Goal: Navigation & Orientation: Find specific page/section

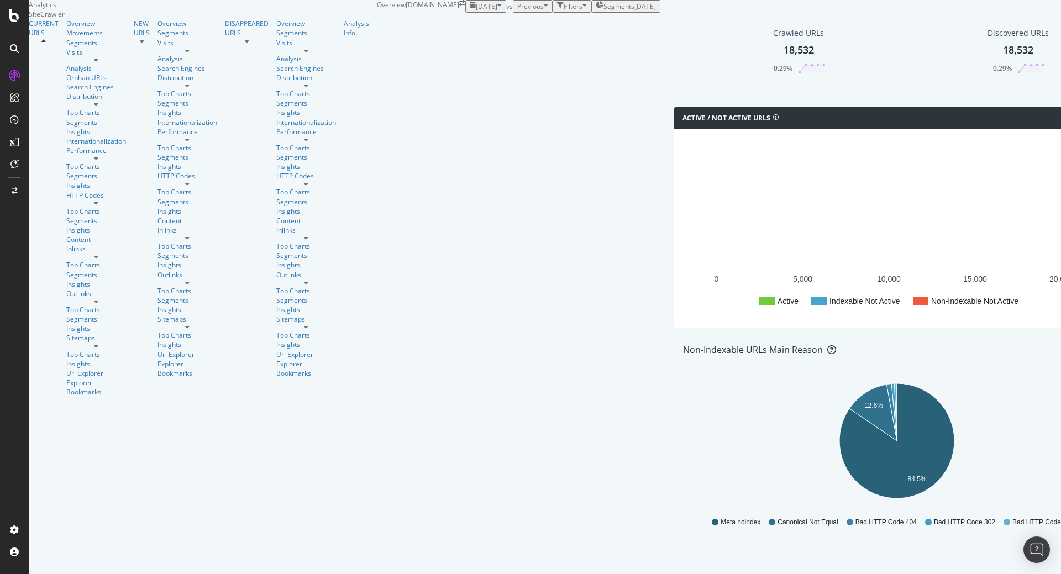
scroll to position [366, 0]
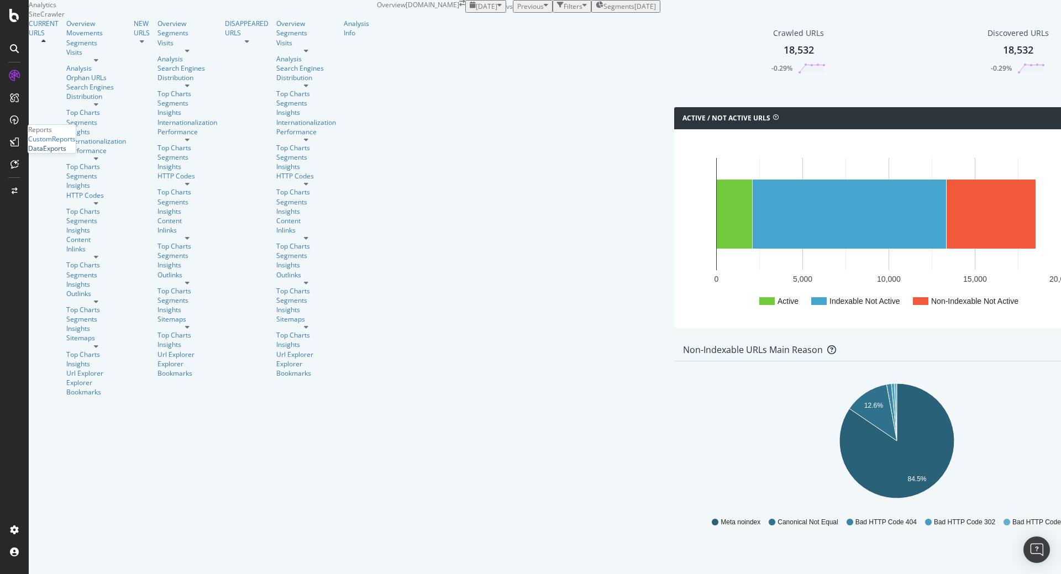
click at [66, 153] on div "DataExports" at bounding box center [47, 148] width 38 height 9
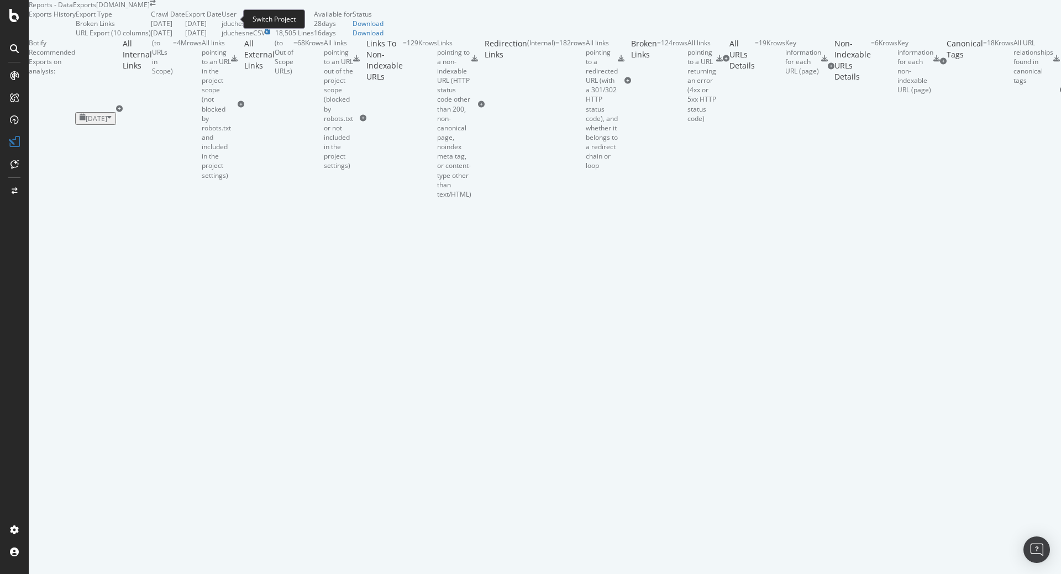
click at [156, 7] on icon "arrow-right-arrow-left" at bounding box center [153, 3] width 6 height 7
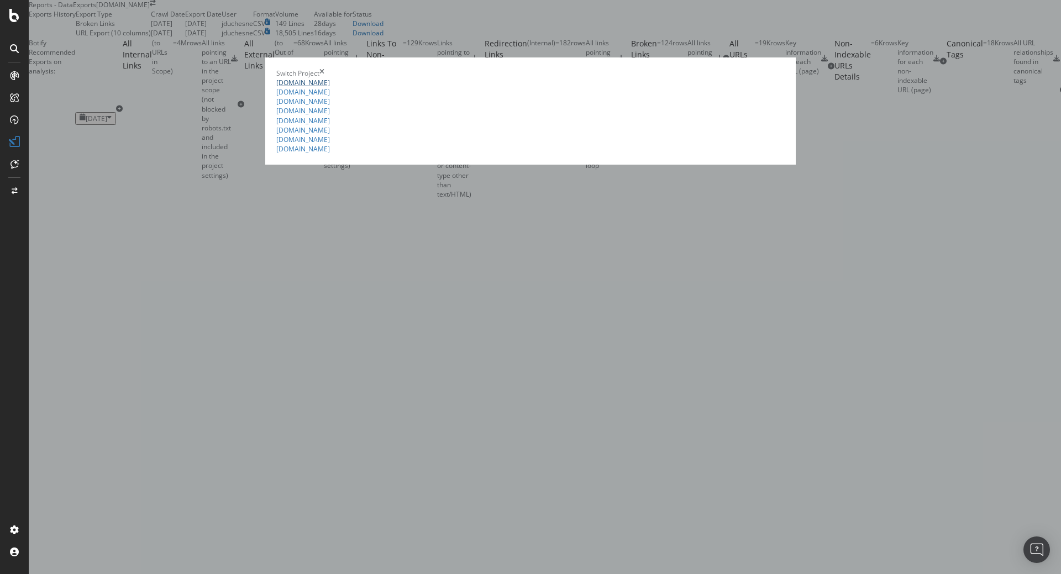
click at [276, 78] on link "[DOMAIN_NAME]" at bounding box center [303, 82] width 54 height 9
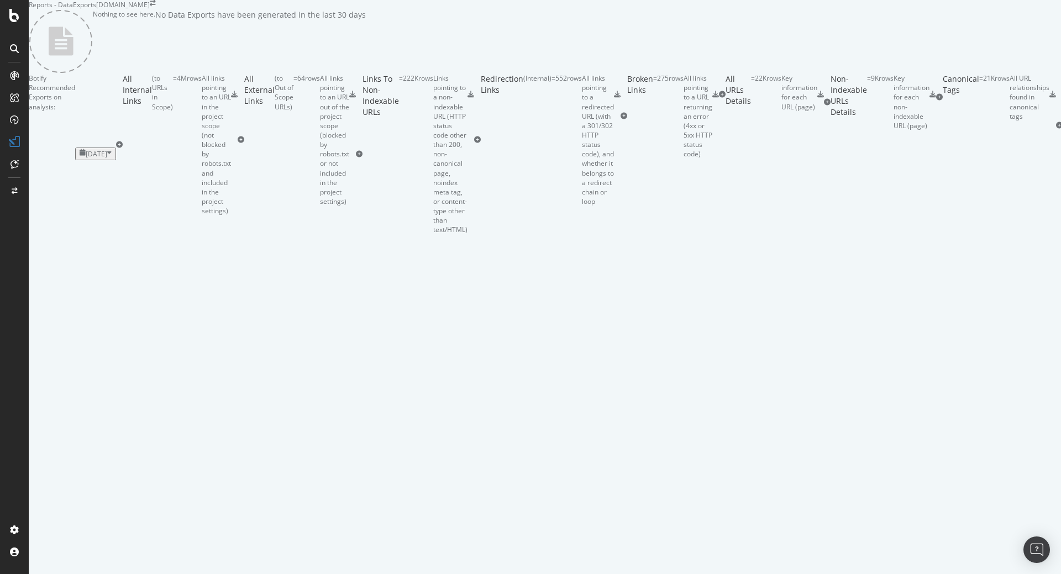
click at [112, 159] on div "button" at bounding box center [109, 153] width 4 height 9
click at [293, 324] on div "2025 Sep. 11th 21.6K URLs" at bounding box center [275, 324] width 71 height 10
click at [116, 234] on div "Botify Recommended Exports on analysis: 2025 Sep. 11th" at bounding box center [72, 154] width 87 height 161
click at [112, 159] on icon "button" at bounding box center [109, 153] width 4 height 9
click at [261, 341] on div "2025 Sep. 4th" at bounding box center [251, 344] width 22 height 10
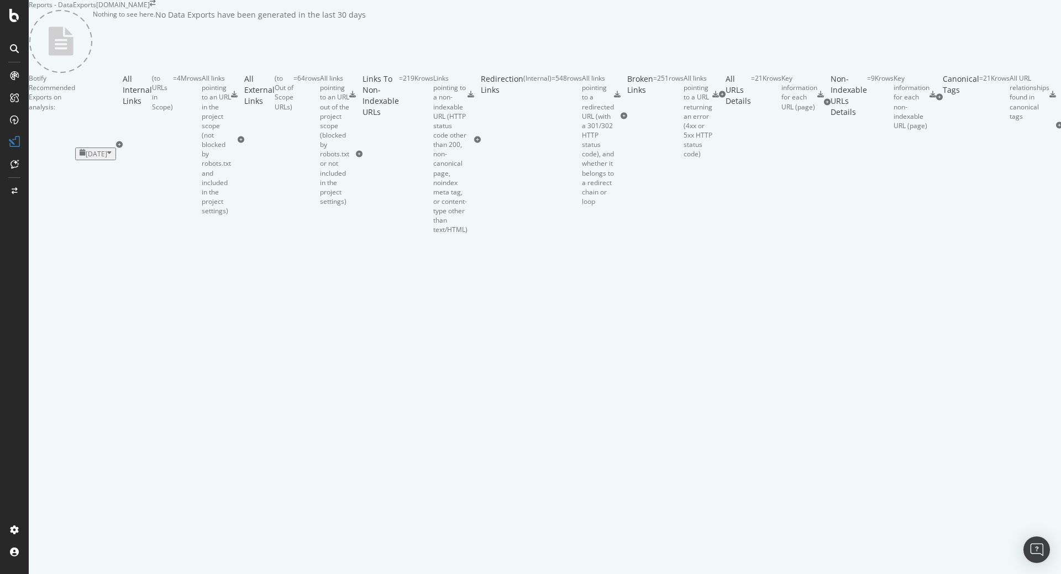
click at [112, 159] on icon "button" at bounding box center [109, 153] width 4 height 9
click at [266, 74] on div "Nothing to see here. No Data Exports have been generated in the last 30 days" at bounding box center [197, 41] width 337 height 64
click at [156, 7] on icon "arrow-right-arrow-left" at bounding box center [153, 3] width 6 height 7
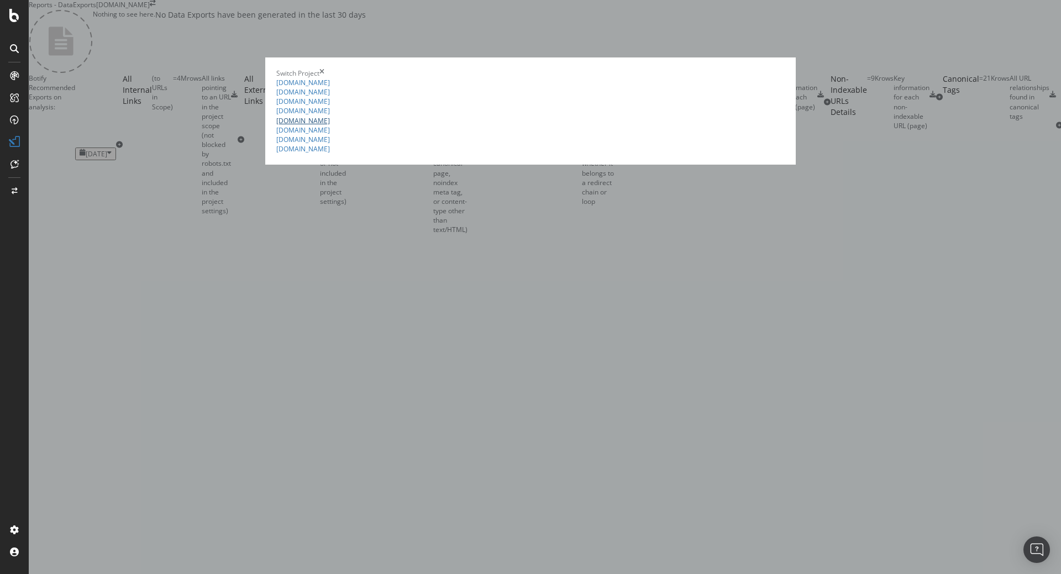
click at [276, 125] on link "[DOMAIN_NAME]" at bounding box center [303, 120] width 54 height 9
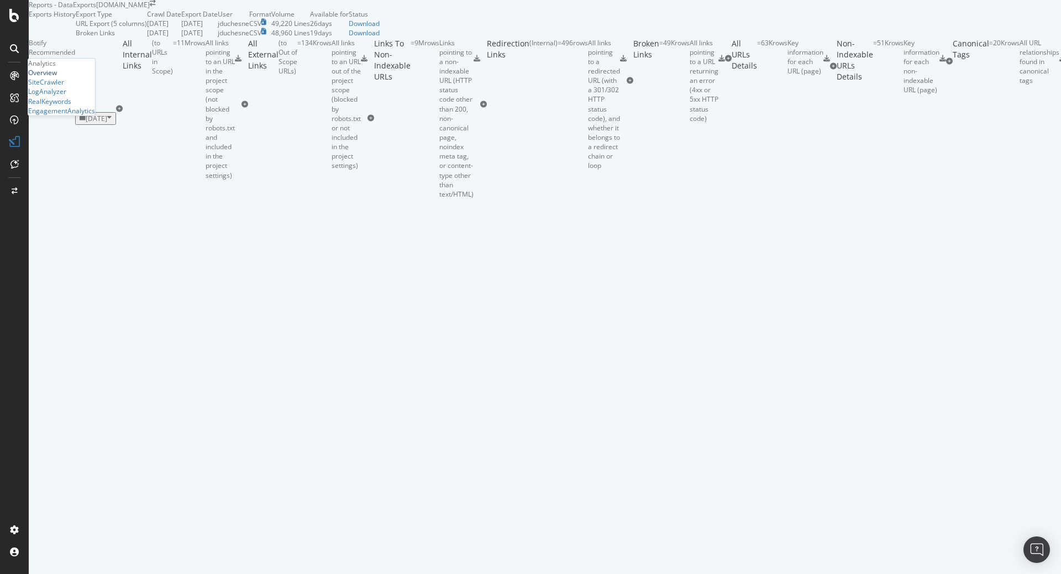
click at [57, 77] on div "Overview" at bounding box center [42, 72] width 29 height 9
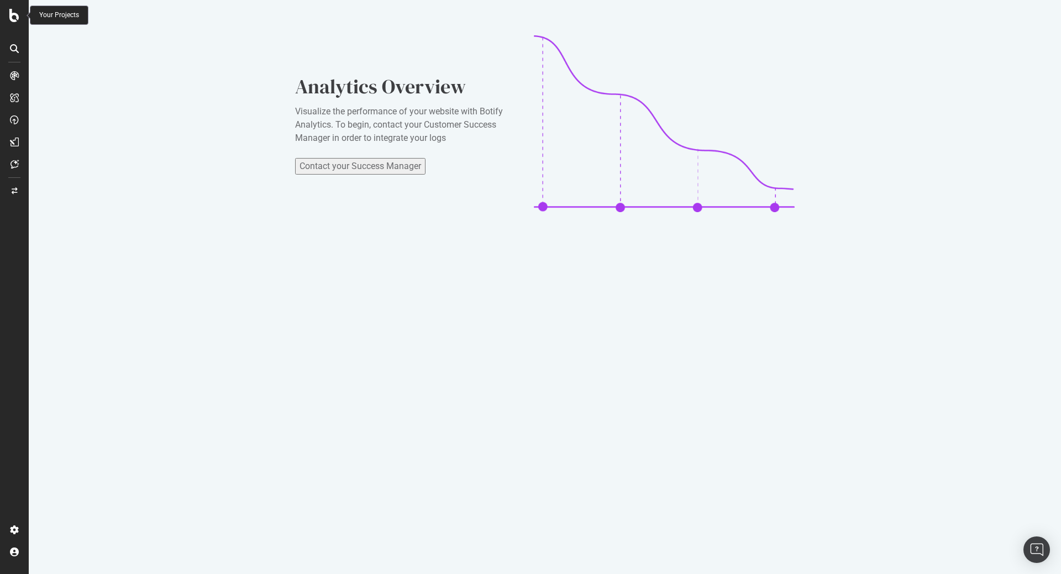
click at [12, 17] on icon at bounding box center [14, 15] width 10 height 13
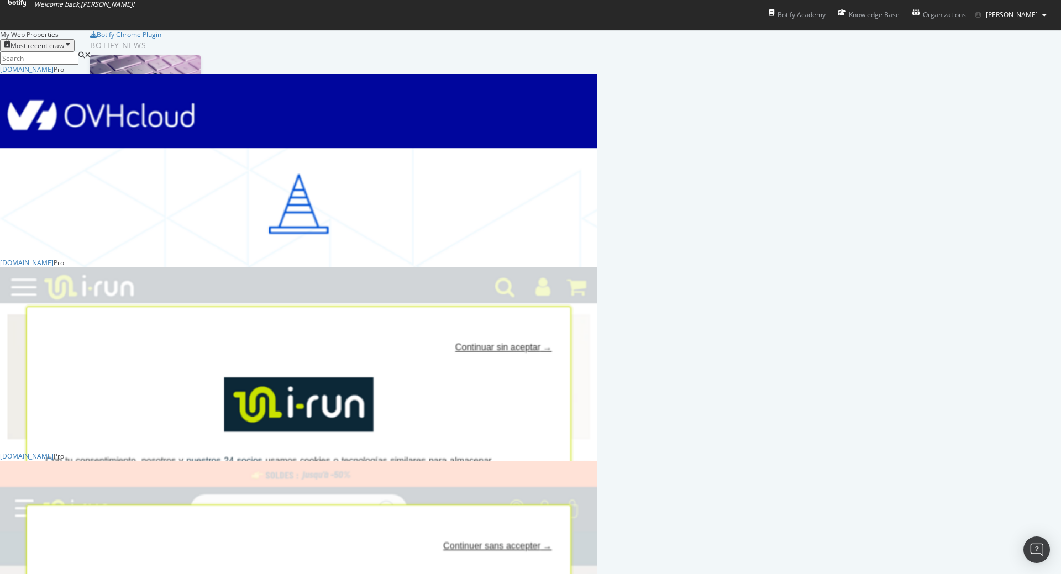
scroll to position [398, 0]
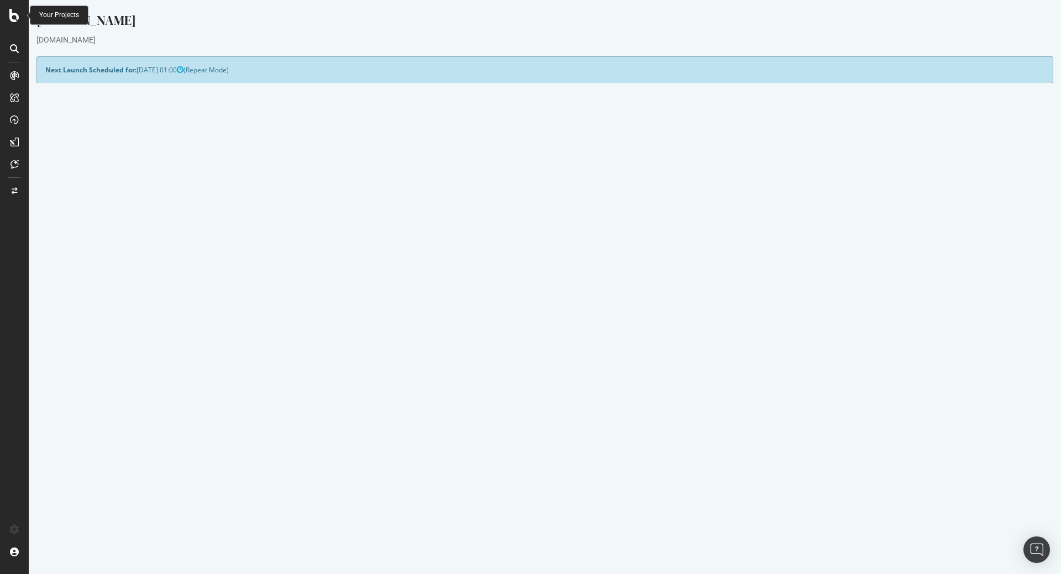
click at [19, 18] on icon at bounding box center [14, 15] width 10 height 13
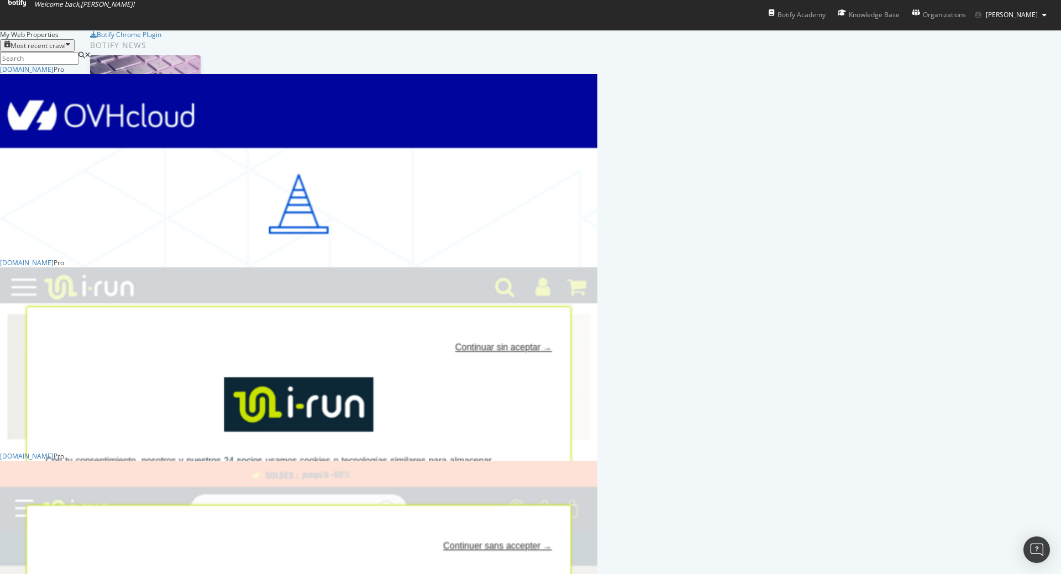
scroll to position [597, 0]
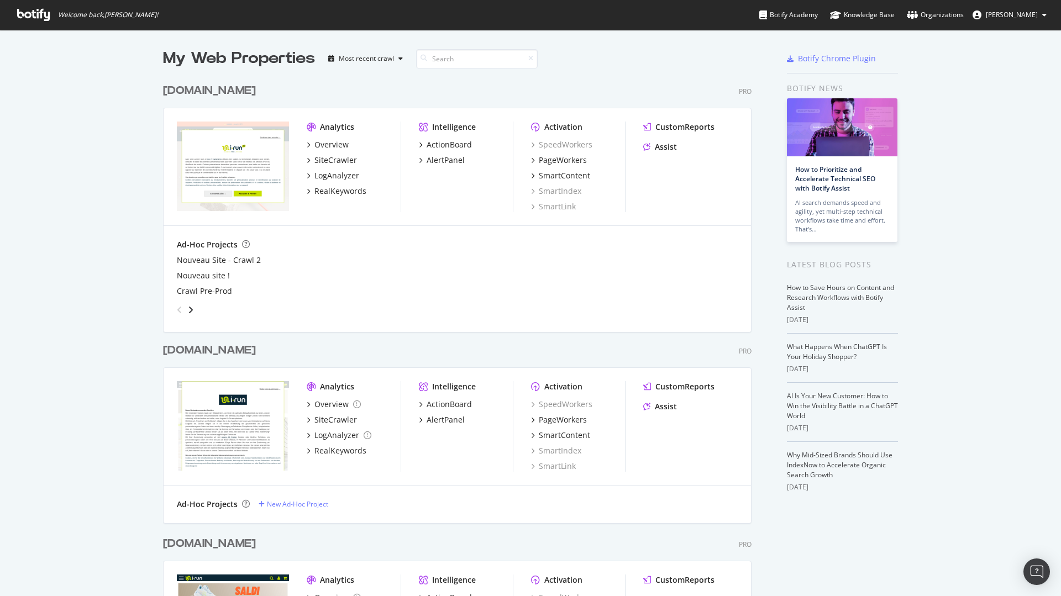
scroll to position [588, 1045]
